Goal: Navigation & Orientation: Find specific page/section

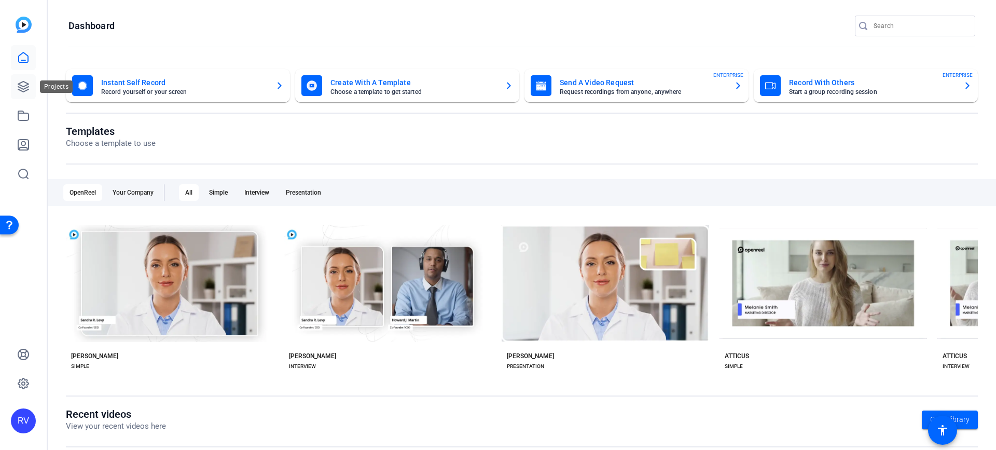
click at [23, 94] on link at bounding box center [23, 86] width 25 height 25
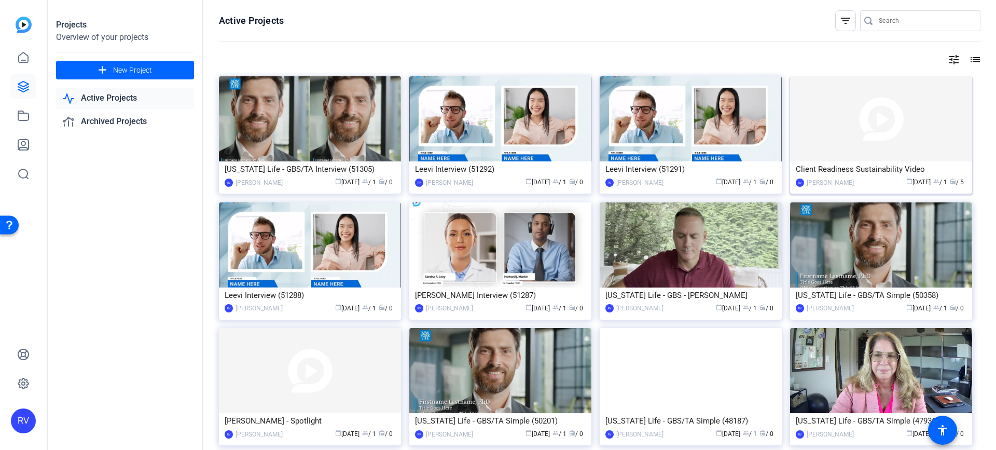
click at [853, 139] on img at bounding box center [881, 118] width 182 height 85
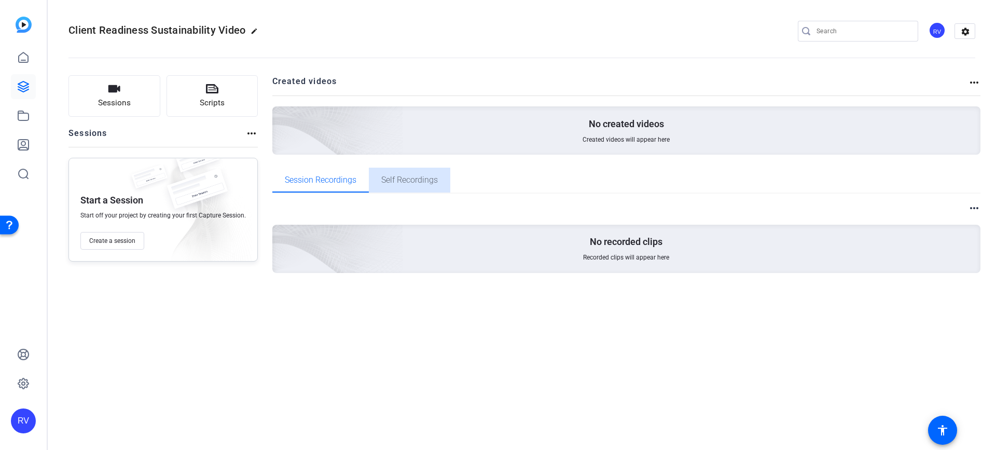
click at [421, 182] on span "Self Recordings" at bounding box center [409, 180] width 57 height 8
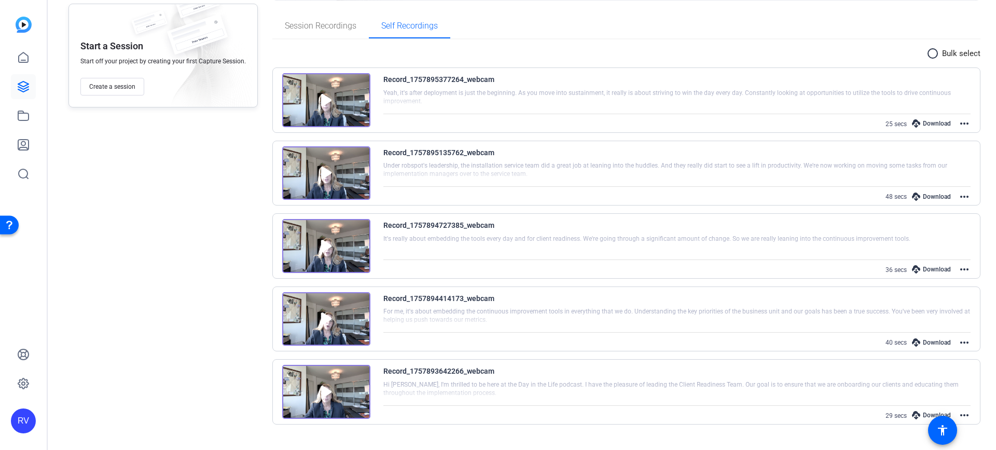
scroll to position [155, 0]
click at [445, 92] on div at bounding box center [676, 97] width 587 height 26
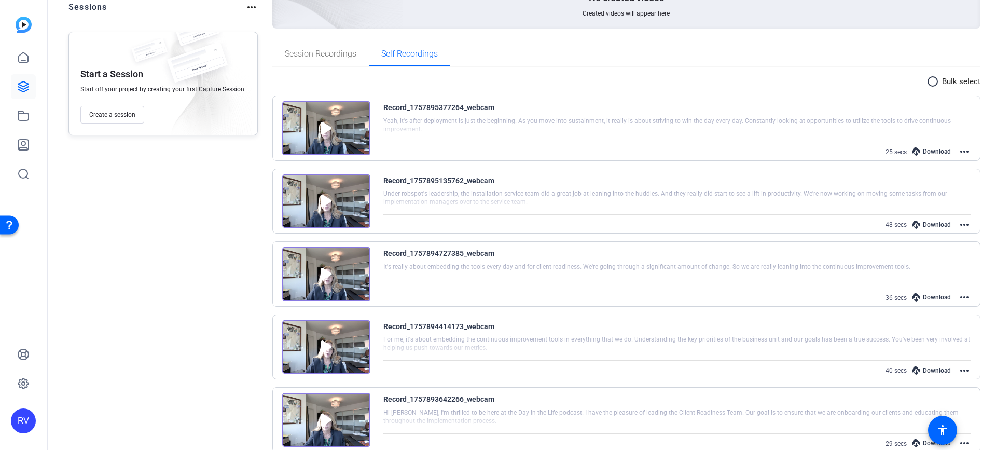
scroll to position [103, 0]
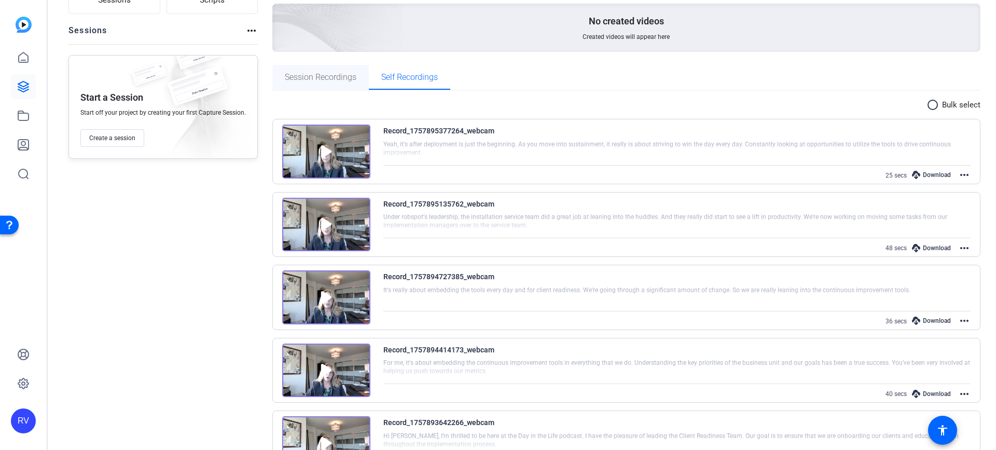
click at [300, 78] on span "Session Recordings" at bounding box center [321, 77] width 72 height 8
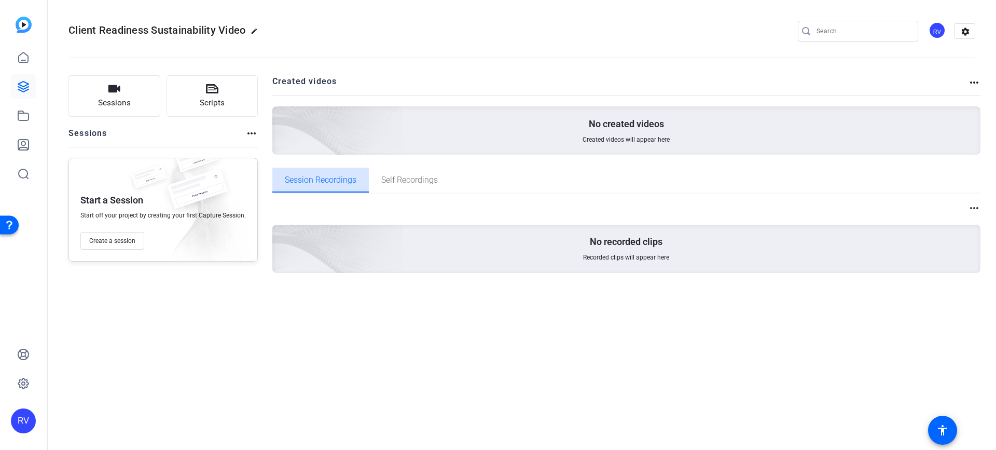
scroll to position [0, 0]
click at [424, 184] on span "Self Recordings" at bounding box center [409, 180] width 57 height 8
